Goal: Navigation & Orientation: Find specific page/section

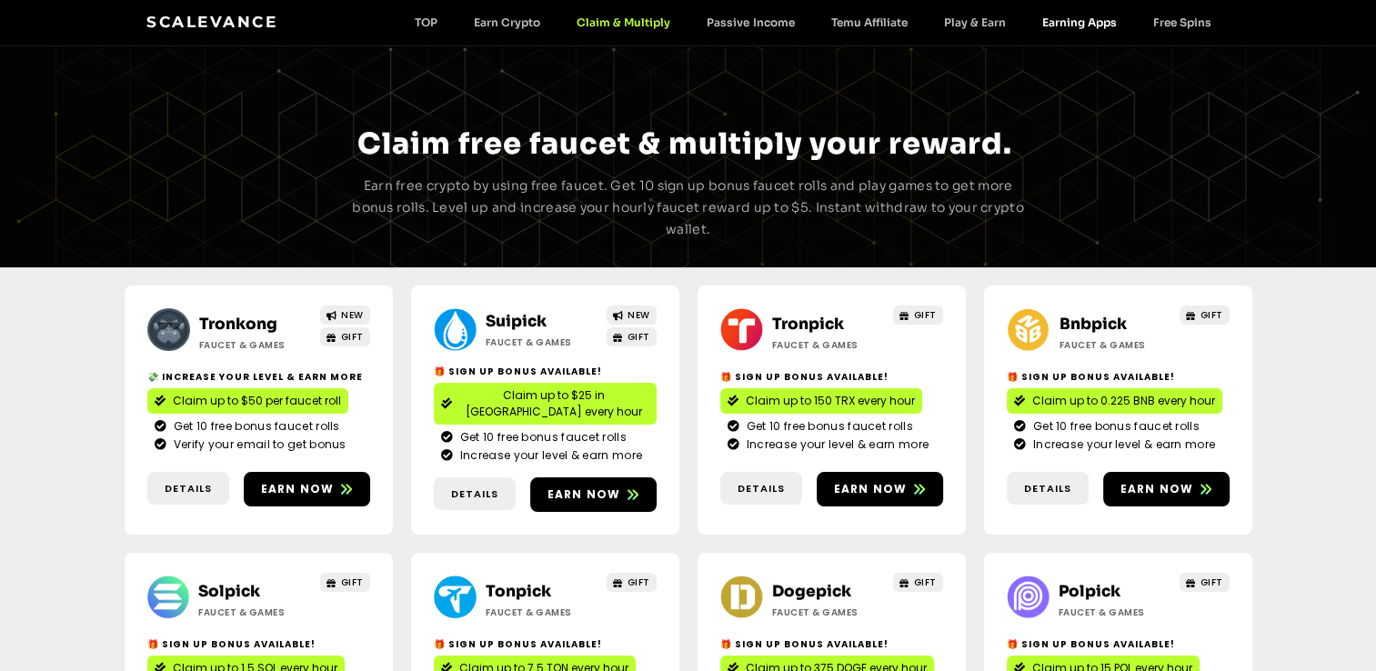
click at [1099, 24] on link "Earning Apps" at bounding box center [1078, 22] width 111 height 14
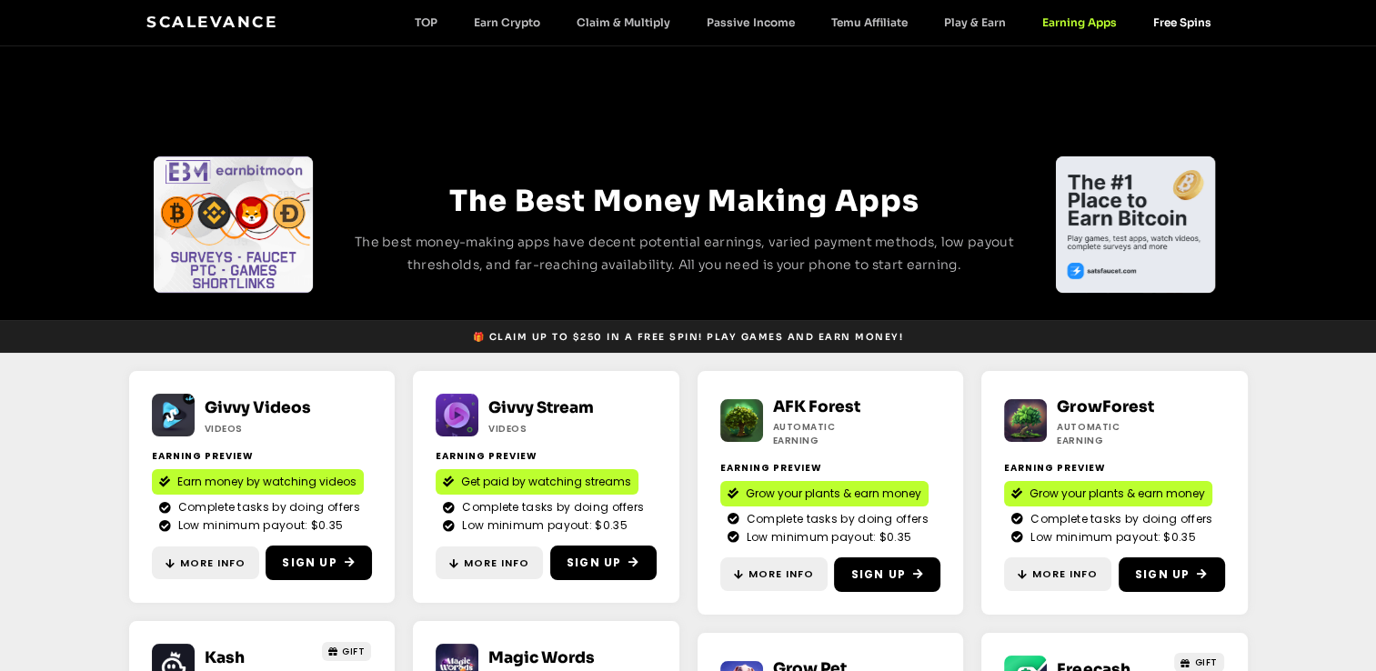
click at [1191, 26] on link "Free Spins" at bounding box center [1181, 22] width 95 height 14
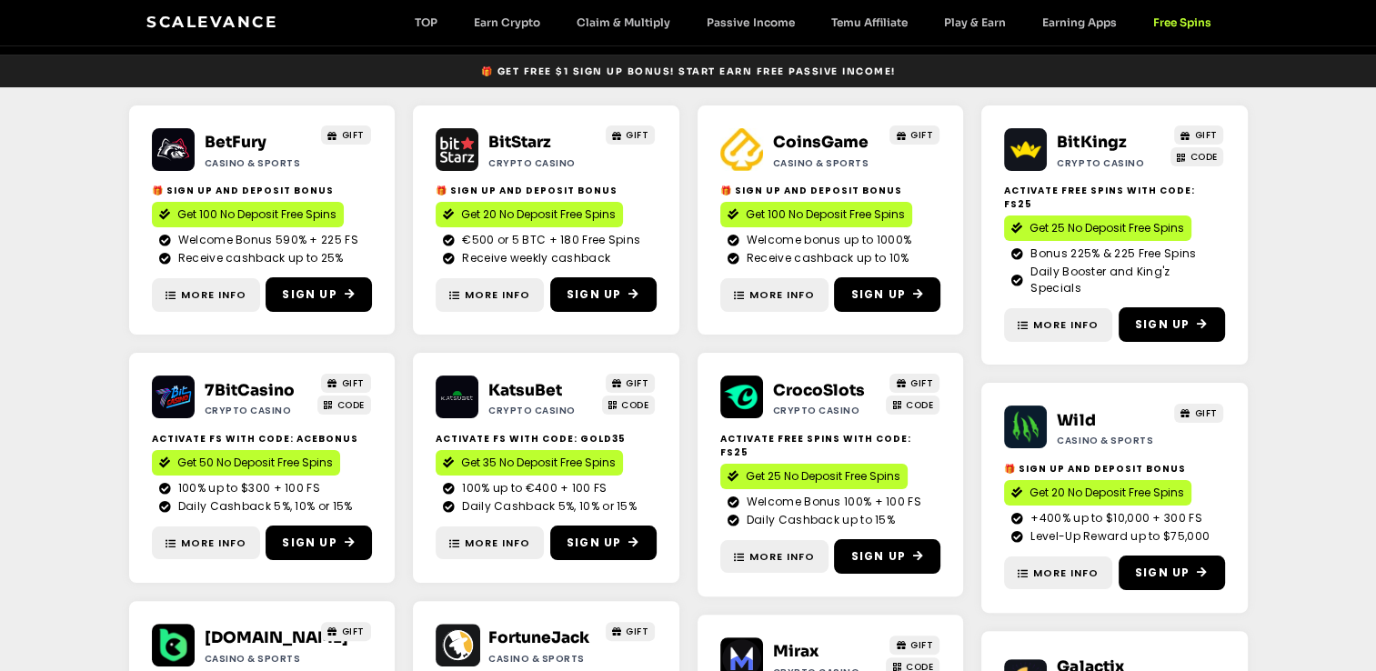
scroll to position [277, 0]
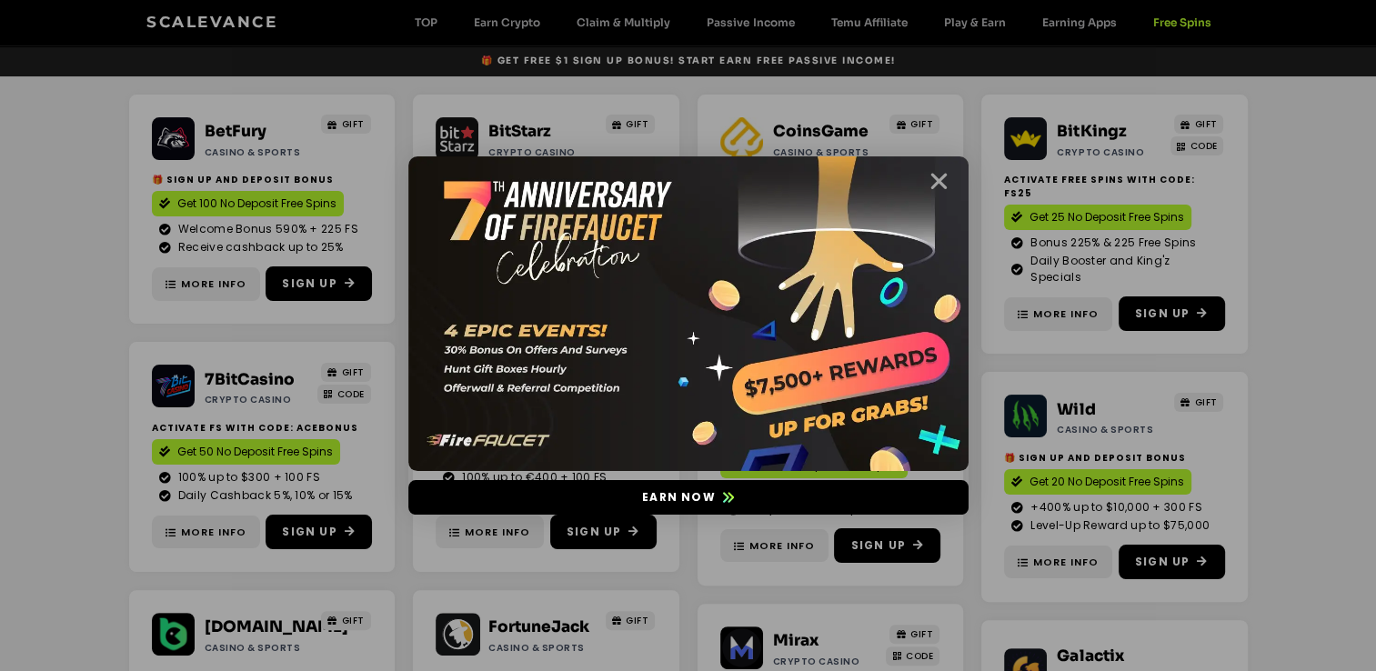
click at [932, 178] on icon "Close" at bounding box center [939, 181] width 23 height 23
